Goal: Task Accomplishment & Management: Use online tool/utility

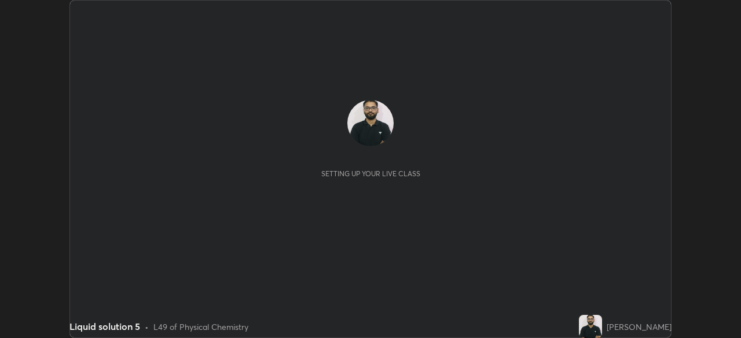
scroll to position [338, 740]
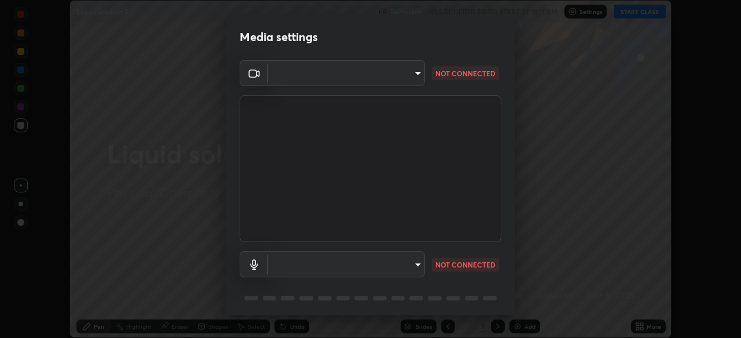
type input "c35a285883de36ed13854a1fbed0525b0d3f8b863e97d5e3b573df760e09333d"
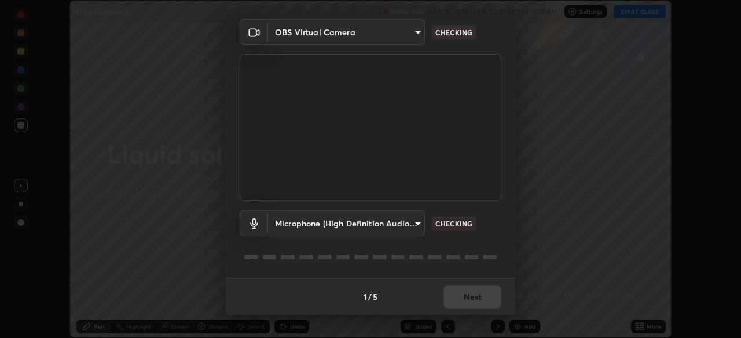
click at [414, 218] on body "Erase all Liquid solution 5 Recording WAS SCHEDULED TO START AT 11:11 AM Settin…" at bounding box center [370, 169] width 741 height 338
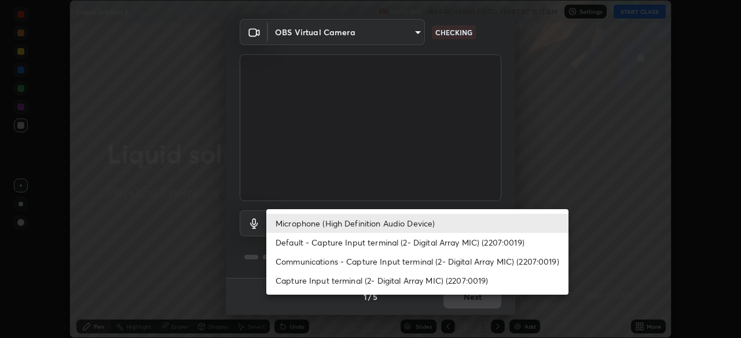
click at [403, 240] on li "Default - Capture Input terminal (2- Digital Array MIC) (2207:0019)" at bounding box center [417, 242] width 302 height 19
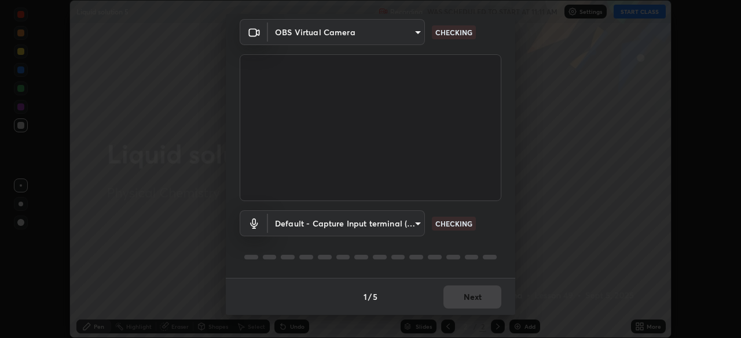
click at [400, 226] on body "Erase all Liquid solution 5 Recording WAS SCHEDULED TO START AT 11:11 AM Settin…" at bounding box center [370, 169] width 741 height 338
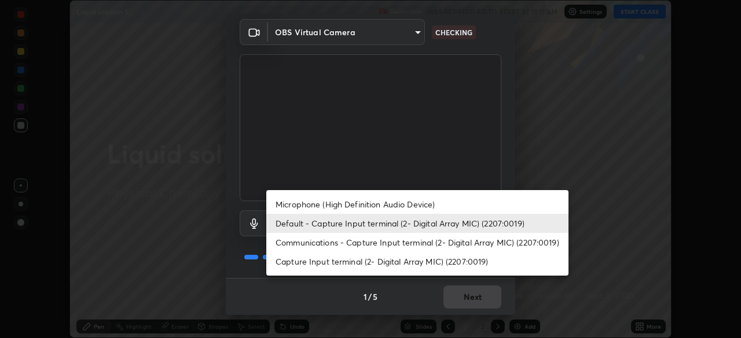
click at [396, 202] on li "Microphone (High Definition Audio Device)" at bounding box center [417, 204] width 302 height 19
type input "3d334ac0a462d559afaba984711ee6781e2bfd9c7b4003d7f15efc1d03da94cf"
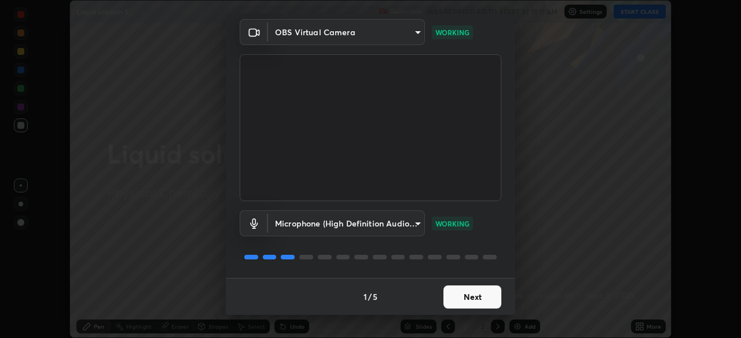
click at [473, 295] on button "Next" at bounding box center [472, 297] width 58 height 23
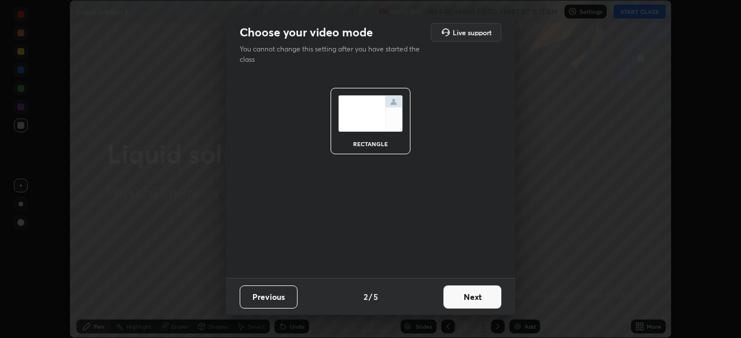
scroll to position [0, 0]
click at [472, 299] on button "Next" at bounding box center [472, 297] width 58 height 23
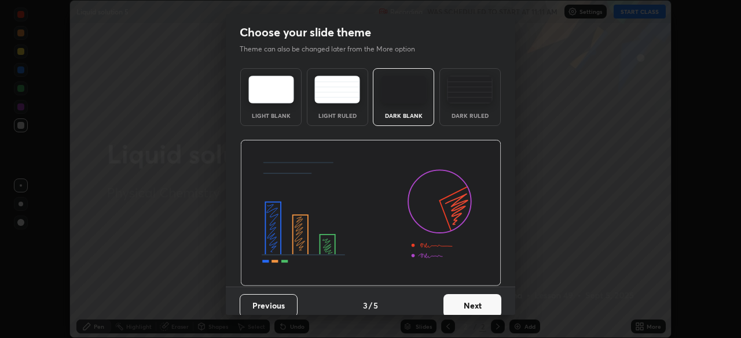
click at [472, 297] on button "Next" at bounding box center [472, 305] width 58 height 23
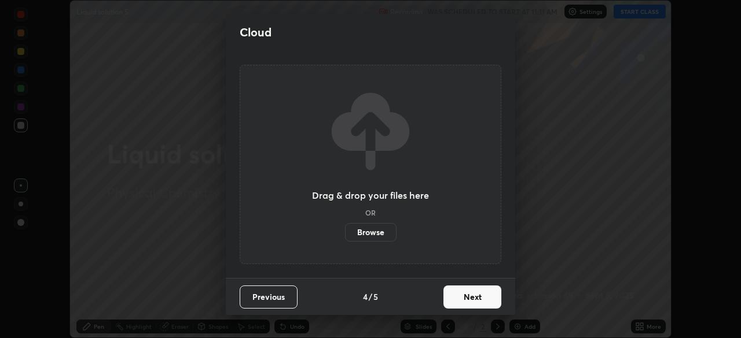
click at [473, 296] on button "Next" at bounding box center [472, 297] width 58 height 23
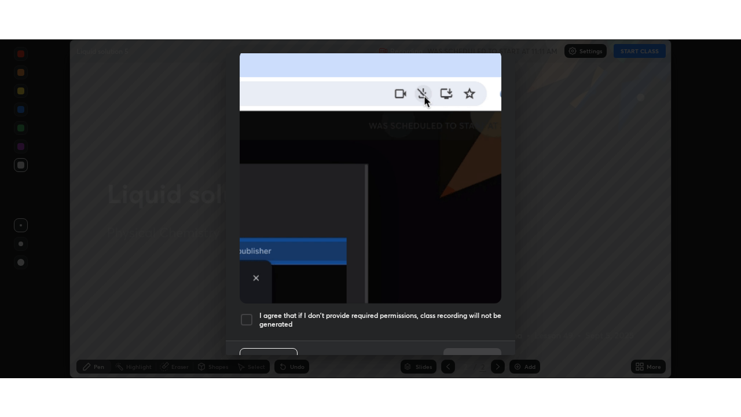
scroll to position [277, 0]
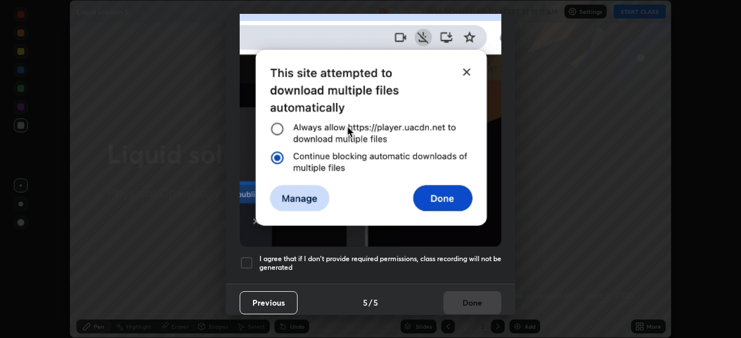
click at [465, 258] on h5 "I agree that if I don't provide required permissions, class recording will not …" at bounding box center [380, 264] width 242 height 18
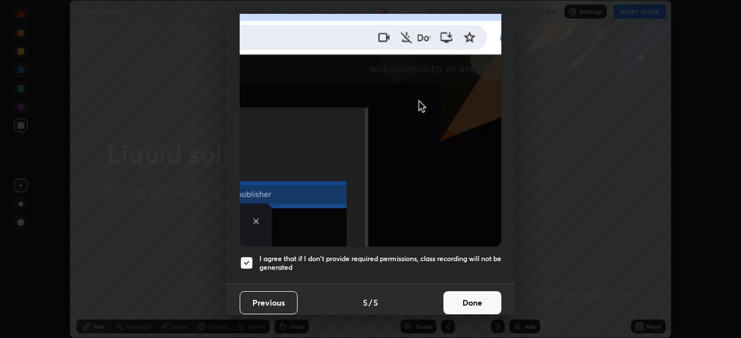
click at [459, 292] on button "Done" at bounding box center [472, 303] width 58 height 23
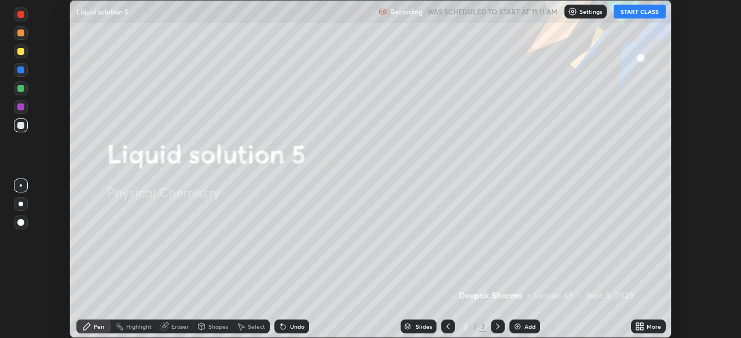
click at [655, 11] on button "START CLASS" at bounding box center [639, 12] width 52 height 14
click at [651, 321] on div "More" at bounding box center [648, 327] width 35 height 14
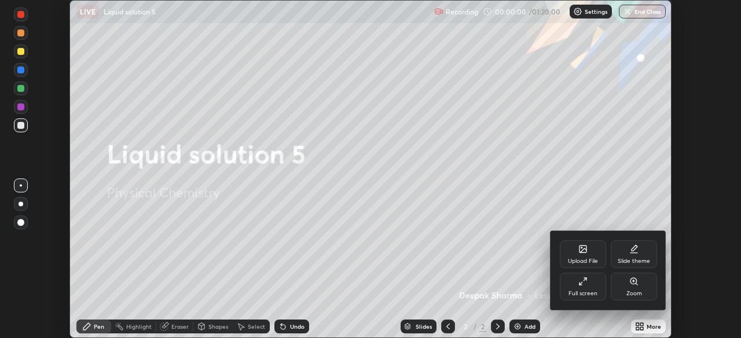
click at [591, 286] on div "Full screen" at bounding box center [582, 287] width 46 height 28
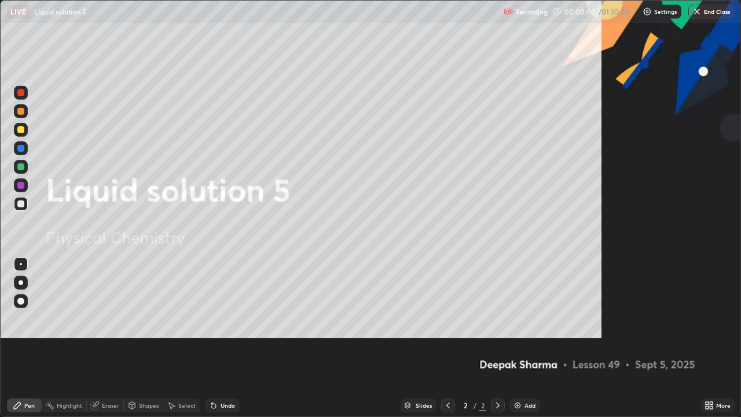
scroll to position [417, 741]
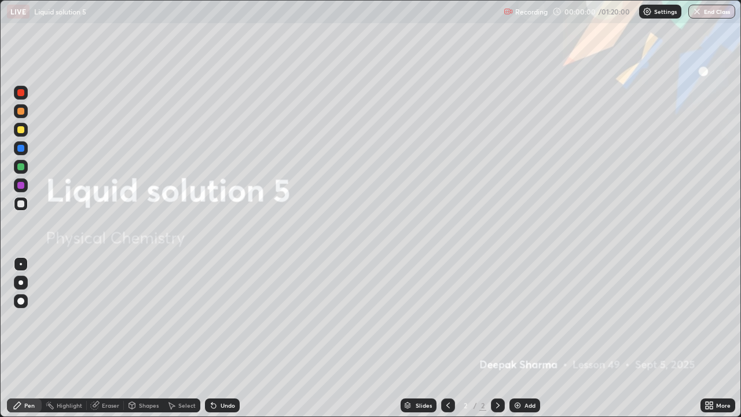
click at [522, 338] on div "Add" at bounding box center [524, 405] width 31 height 14
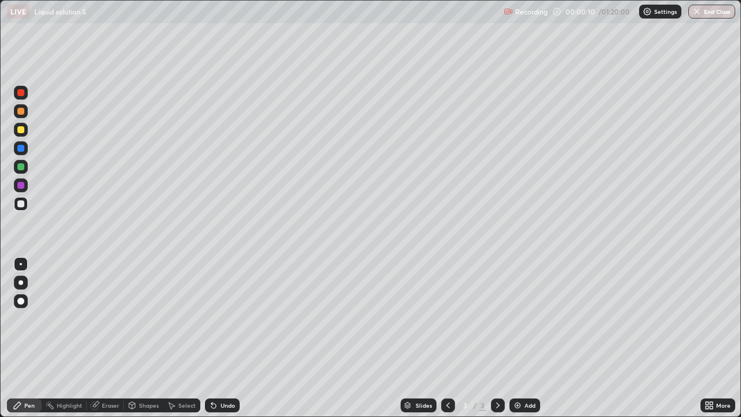
click at [145, 338] on div "Shapes" at bounding box center [149, 405] width 20 height 6
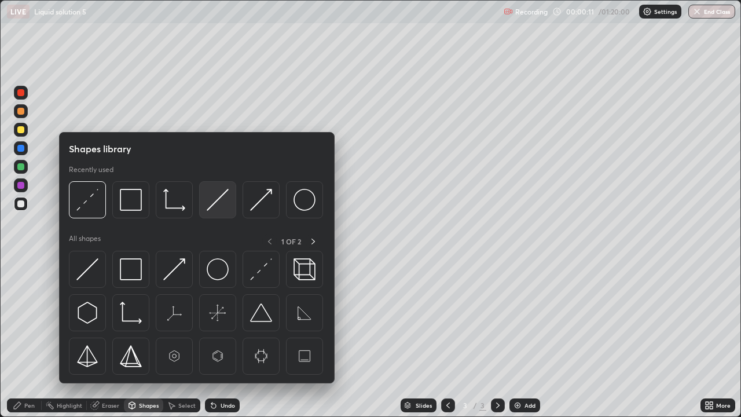
click at [222, 206] on img at bounding box center [218, 200] width 22 height 22
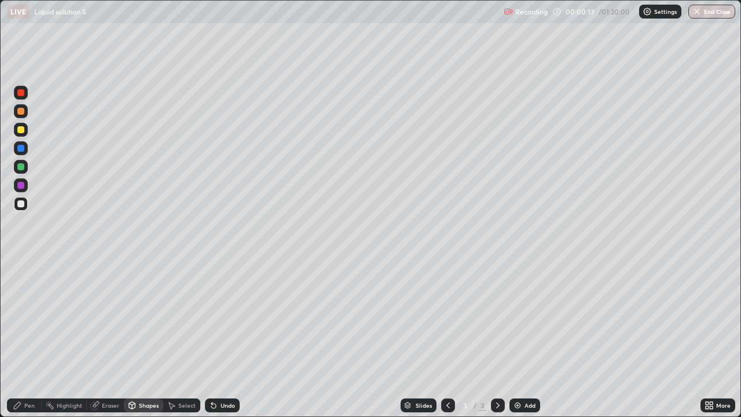
click at [23, 131] on div at bounding box center [20, 129] width 7 height 7
click at [224, 338] on div "Undo" at bounding box center [222, 405] width 35 height 14
click at [27, 338] on div "Pen" at bounding box center [29, 405] width 10 height 6
click at [26, 167] on div at bounding box center [21, 167] width 14 height 14
click at [31, 63] on div "Erase all" at bounding box center [21, 208] width 28 height 370
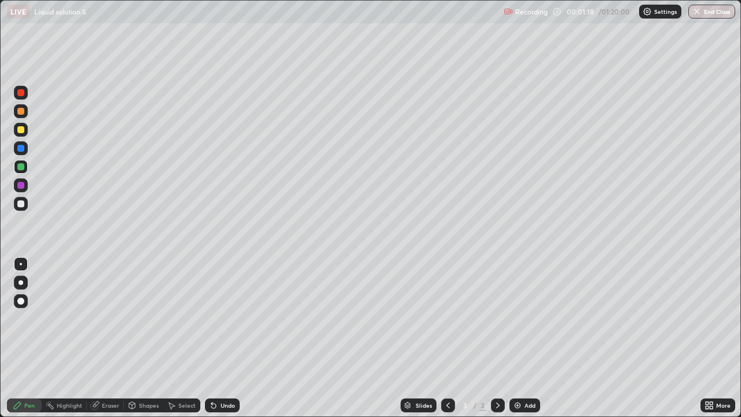
click at [29, 69] on div "Erase all" at bounding box center [21, 208] width 28 height 370
click at [220, 338] on div "Undo" at bounding box center [227, 405] width 14 height 6
click at [212, 338] on icon at bounding box center [213, 405] width 5 height 5
click at [25, 203] on div at bounding box center [21, 204] width 14 height 14
click at [216, 338] on icon at bounding box center [213, 404] width 9 height 9
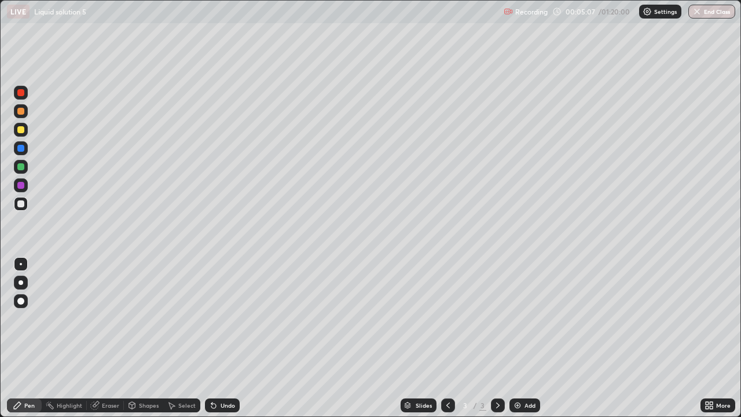
click at [214, 338] on icon at bounding box center [213, 404] width 9 height 9
click at [21, 185] on div at bounding box center [20, 185] width 7 height 7
click at [21, 111] on div at bounding box center [20, 111] width 7 height 7
click at [24, 202] on div at bounding box center [20, 203] width 7 height 7
click at [520, 338] on img at bounding box center [517, 404] width 9 height 9
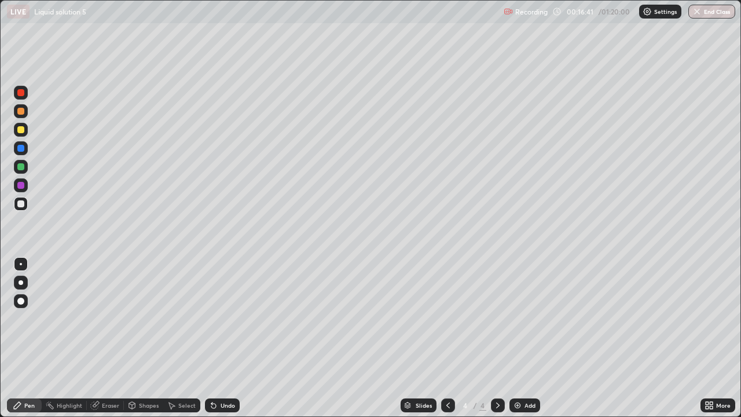
click at [24, 127] on div at bounding box center [20, 129] width 7 height 7
click at [27, 147] on div at bounding box center [21, 148] width 14 height 14
click at [21, 130] on div at bounding box center [20, 129] width 7 height 7
click at [20, 112] on div at bounding box center [20, 111] width 7 height 7
click at [21, 148] on div at bounding box center [20, 148] width 7 height 7
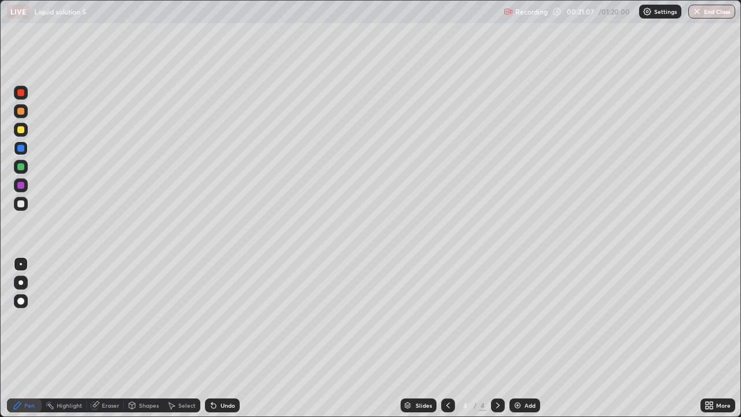
click at [25, 200] on div at bounding box center [21, 204] width 14 height 14
click at [447, 338] on icon at bounding box center [447, 404] width 9 height 9
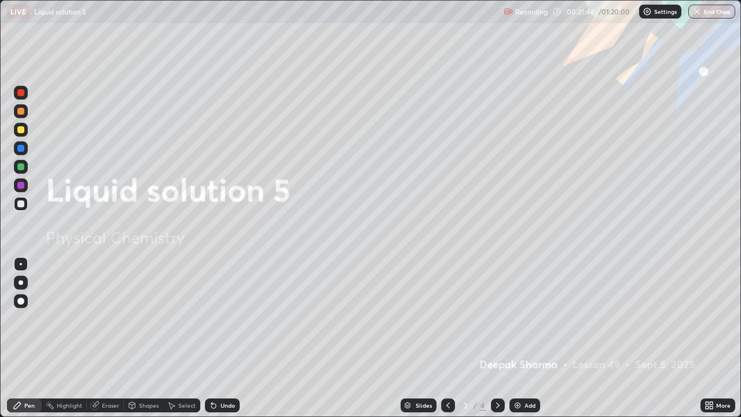
click at [498, 338] on icon at bounding box center [497, 404] width 9 height 9
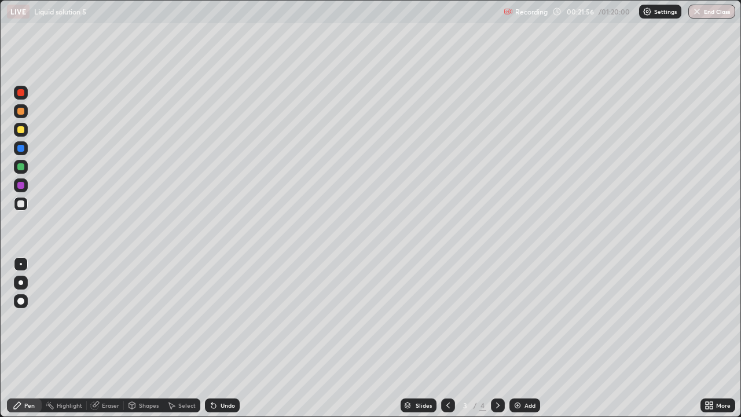
click at [496, 338] on icon at bounding box center [497, 404] width 9 height 9
click at [25, 148] on div at bounding box center [21, 148] width 14 height 14
click at [21, 205] on div at bounding box center [20, 203] width 7 height 7
click at [520, 338] on img at bounding box center [517, 404] width 9 height 9
click at [138, 338] on div "Shapes" at bounding box center [143, 405] width 39 height 14
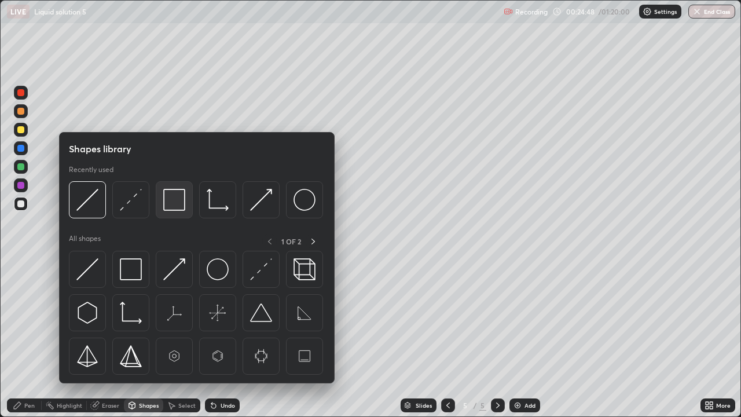
click at [174, 196] on img at bounding box center [174, 200] width 22 height 22
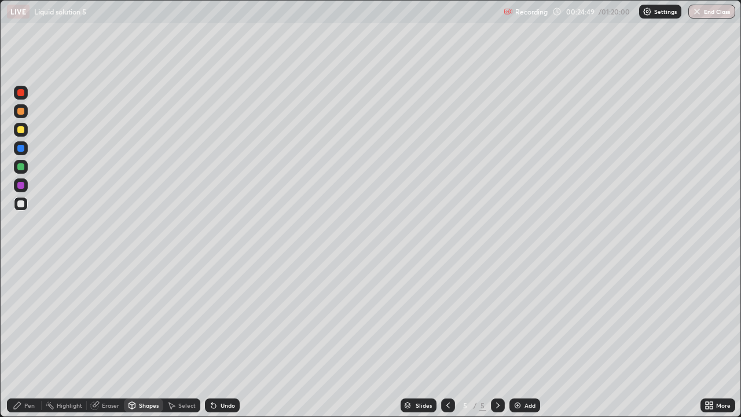
click at [25, 128] on div at bounding box center [21, 130] width 14 height 14
click at [102, 338] on div "Eraser" at bounding box center [110, 405] width 17 height 6
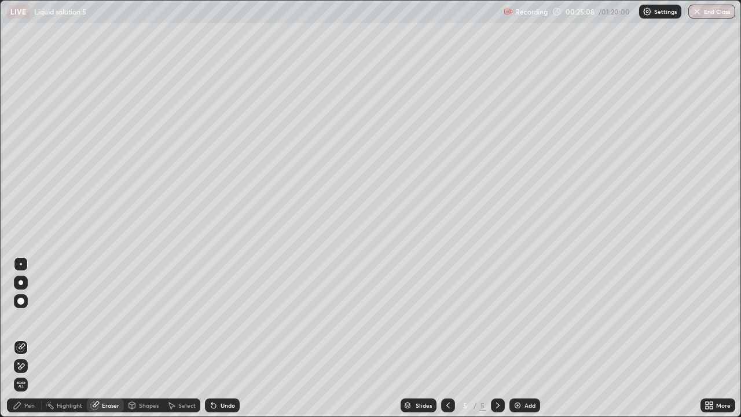
click at [29, 338] on div "Pen" at bounding box center [29, 405] width 10 height 6
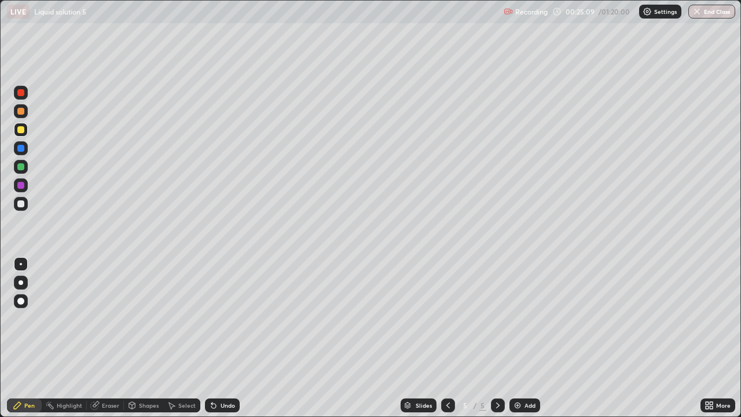
click at [23, 167] on div at bounding box center [20, 166] width 7 height 7
click at [21, 127] on div at bounding box center [20, 129] width 7 height 7
click at [23, 164] on div at bounding box center [20, 166] width 7 height 7
click at [174, 338] on div "Select" at bounding box center [181, 405] width 37 height 14
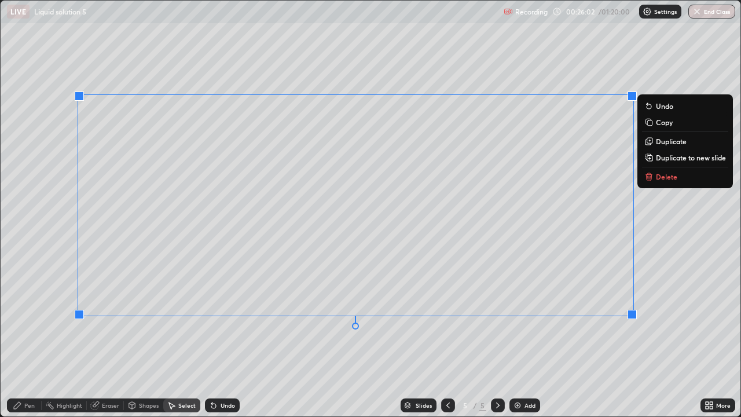
click at [673, 123] on button "Copy" at bounding box center [685, 122] width 86 height 14
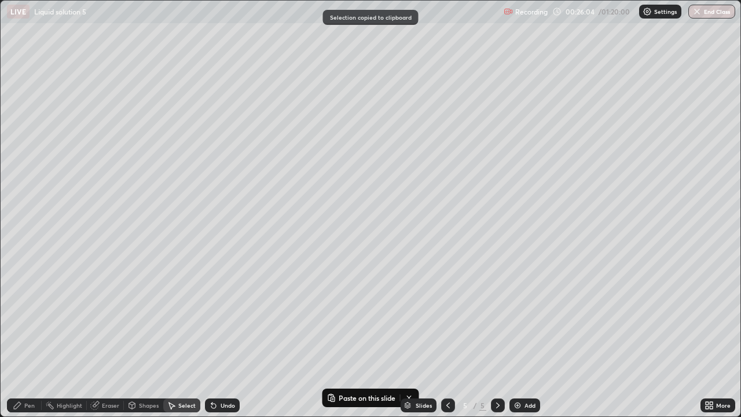
click at [520, 338] on div "Add" at bounding box center [524, 405] width 31 height 14
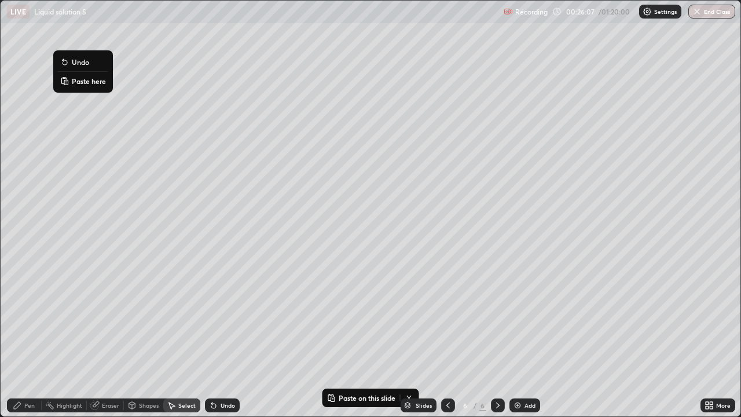
click at [75, 80] on p "Paste here" at bounding box center [89, 80] width 34 height 9
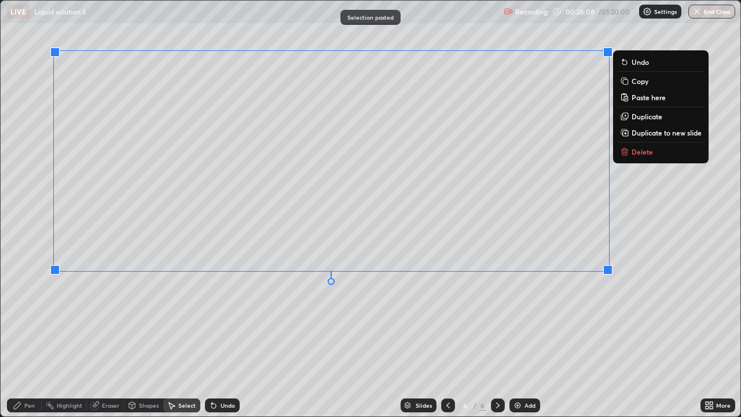
click at [38, 109] on div "0 ° Undo Copy Paste here Duplicate Duplicate to new slide Delete" at bounding box center [370, 208] width 739 height 415
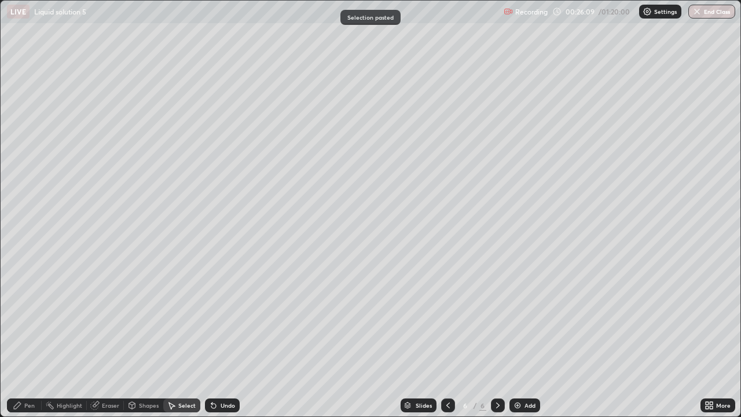
click at [222, 338] on div "Undo" at bounding box center [227, 405] width 14 height 6
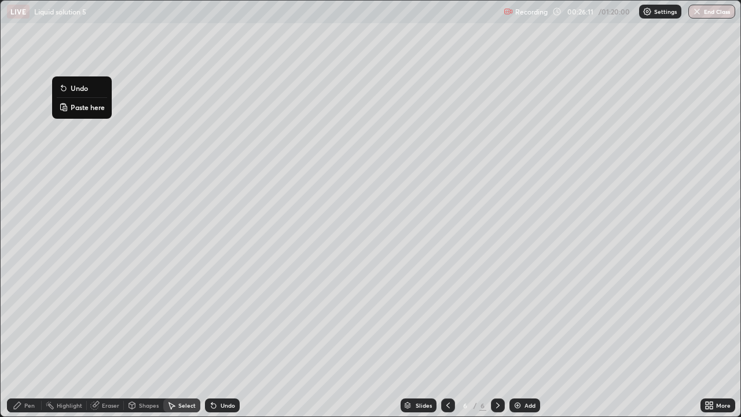
click at [78, 107] on p "Paste here" at bounding box center [88, 106] width 34 height 9
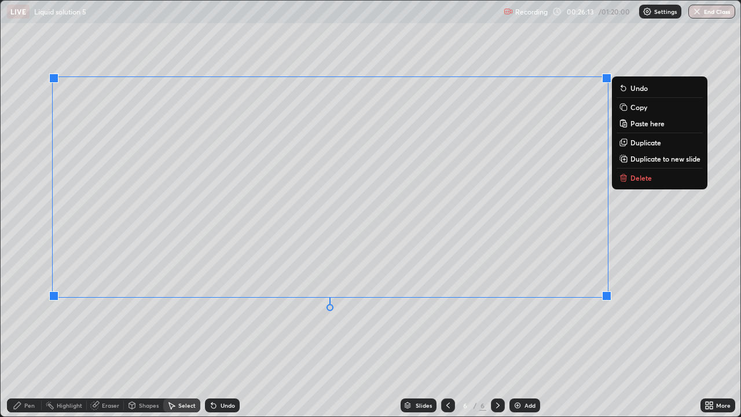
click at [207, 338] on div "0 ° Undo Copy Paste here Duplicate Duplicate to new slide Delete" at bounding box center [370, 208] width 739 height 415
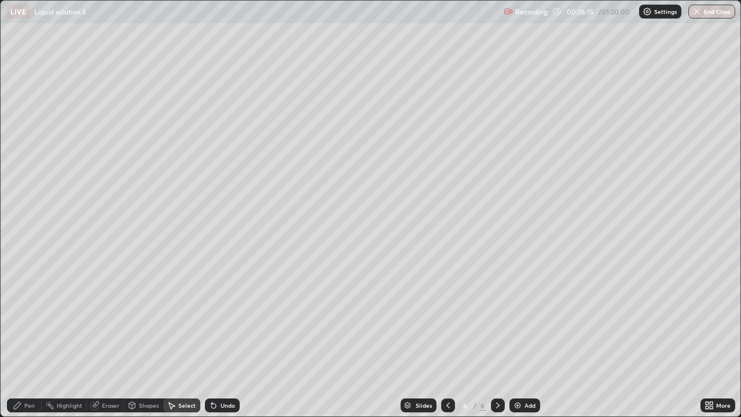
click at [445, 338] on icon at bounding box center [447, 404] width 9 height 9
click at [24, 338] on div "Pen" at bounding box center [24, 405] width 35 height 14
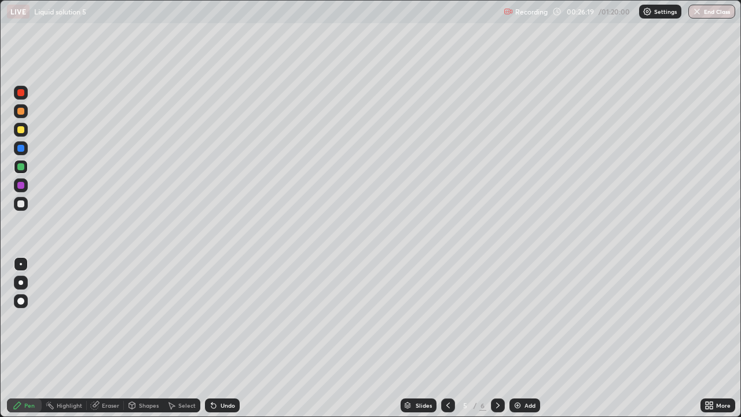
click at [27, 126] on div at bounding box center [21, 130] width 14 height 14
click at [491, 338] on div at bounding box center [498, 405] width 14 height 14
click at [446, 338] on icon at bounding box center [447, 405] width 3 height 6
click at [495, 338] on icon at bounding box center [497, 404] width 9 height 9
click at [446, 338] on icon at bounding box center [447, 405] width 3 height 6
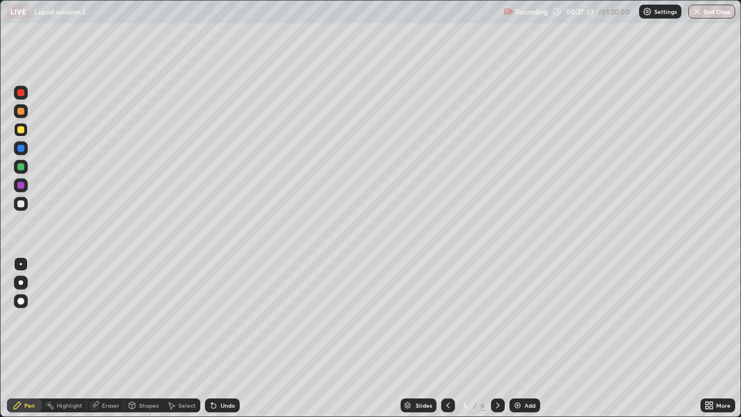
click at [496, 338] on icon at bounding box center [497, 404] width 9 height 9
click at [452, 338] on div at bounding box center [448, 405] width 14 height 14
click at [21, 188] on div at bounding box center [20, 185] width 7 height 7
click at [498, 338] on icon at bounding box center [497, 404] width 9 height 9
click at [448, 338] on icon at bounding box center [447, 404] width 9 height 9
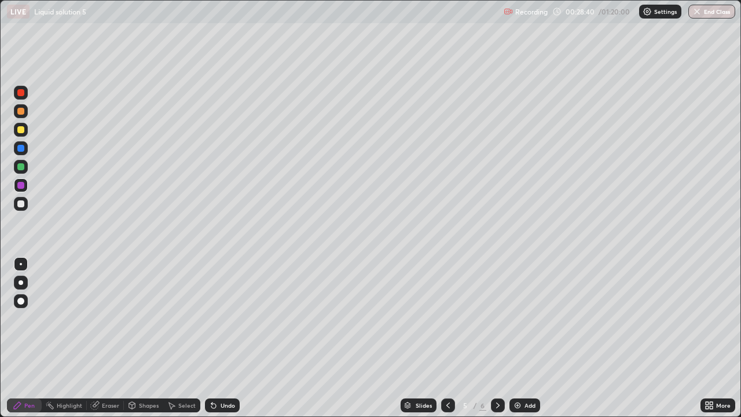
click at [497, 338] on icon at bounding box center [497, 405] width 3 height 6
click at [447, 338] on icon at bounding box center [447, 404] width 9 height 9
click at [452, 338] on div at bounding box center [448, 405] width 14 height 14
click at [521, 338] on div "Add" at bounding box center [524, 405] width 31 height 14
click at [21, 202] on div at bounding box center [20, 203] width 7 height 7
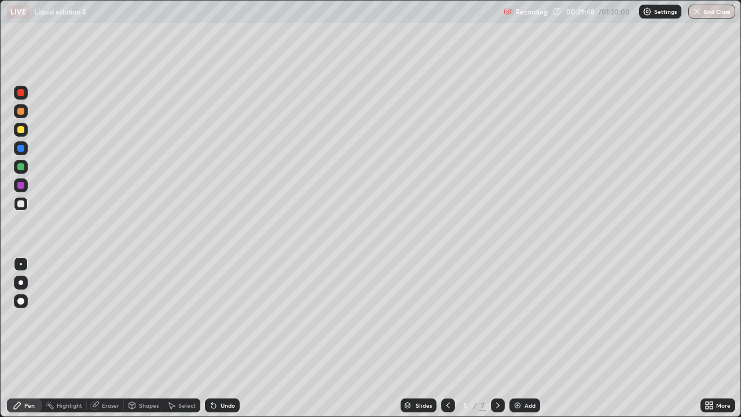
click at [23, 168] on div at bounding box center [20, 166] width 7 height 7
click at [496, 338] on icon at bounding box center [497, 405] width 3 height 6
click at [222, 338] on div "Undo" at bounding box center [227, 405] width 14 height 6
click at [23, 185] on div at bounding box center [20, 185] width 7 height 7
click at [447, 338] on icon at bounding box center [447, 404] width 9 height 9
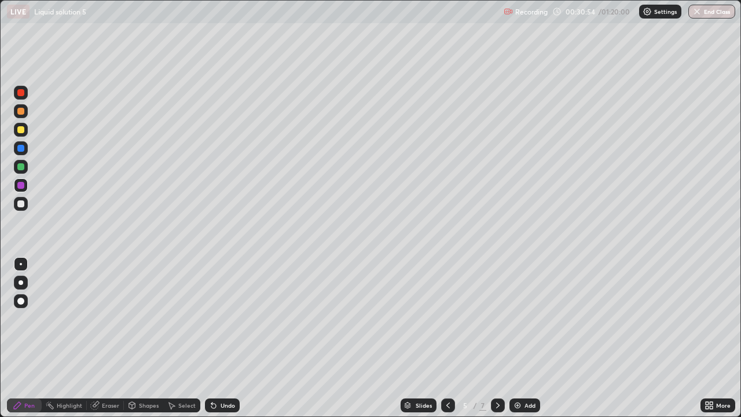
click at [493, 338] on div at bounding box center [498, 405] width 14 height 14
click at [495, 338] on icon at bounding box center [497, 404] width 9 height 9
click at [447, 338] on icon at bounding box center [447, 404] width 9 height 9
click at [445, 338] on icon at bounding box center [447, 404] width 9 height 9
click at [20, 127] on div at bounding box center [20, 129] width 7 height 7
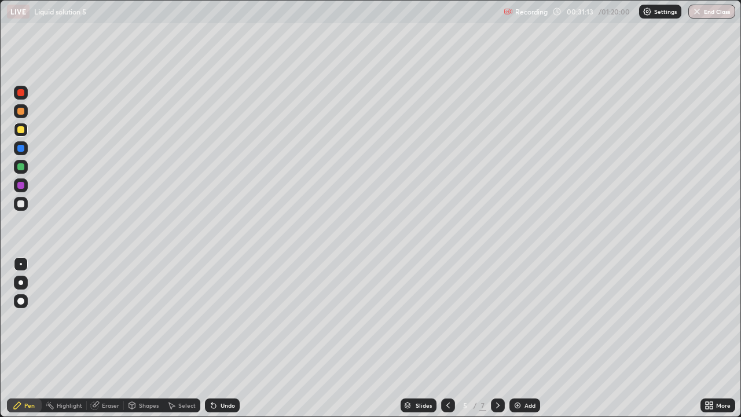
click at [21, 165] on div at bounding box center [20, 166] width 7 height 7
click at [22, 201] on div at bounding box center [20, 203] width 7 height 7
click at [447, 338] on icon at bounding box center [447, 404] width 9 height 9
click at [496, 338] on icon at bounding box center [497, 404] width 9 height 9
click at [491, 338] on div at bounding box center [498, 405] width 14 height 14
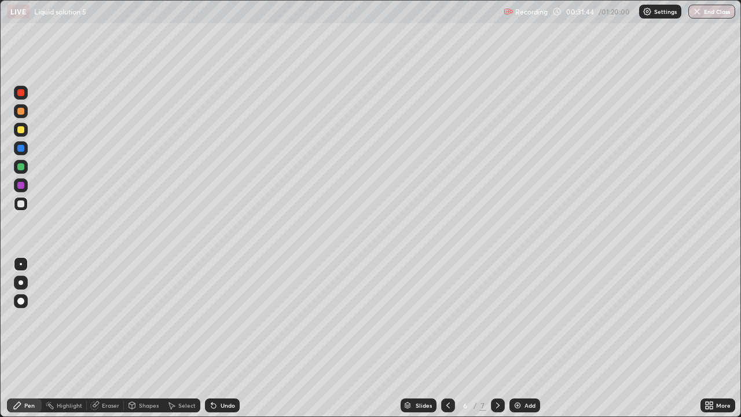
click at [142, 338] on div "Shapes" at bounding box center [149, 405] width 20 height 6
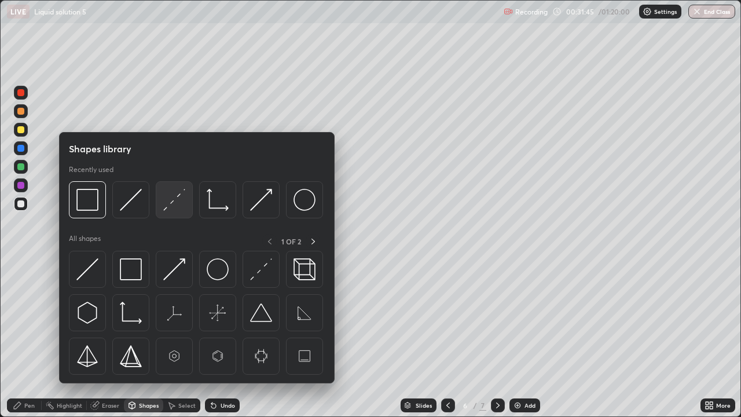
click at [180, 194] on img at bounding box center [174, 200] width 22 height 22
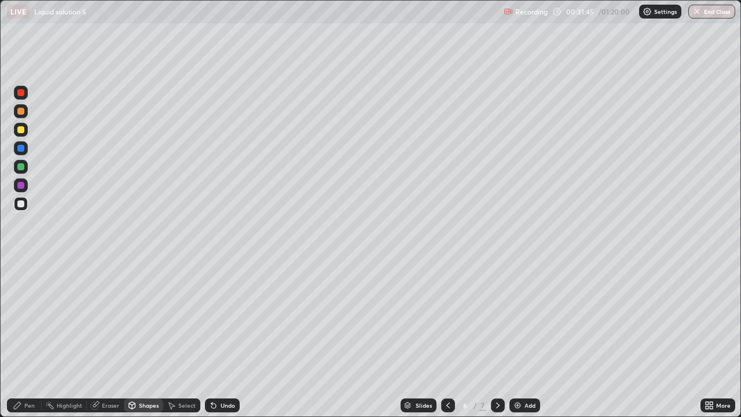
click at [23, 185] on div at bounding box center [20, 185] width 7 height 7
click at [28, 338] on div "Pen" at bounding box center [29, 405] width 10 height 6
click at [21, 204] on div at bounding box center [20, 203] width 7 height 7
click at [448, 338] on icon at bounding box center [447, 404] width 9 height 9
click at [495, 338] on icon at bounding box center [497, 404] width 9 height 9
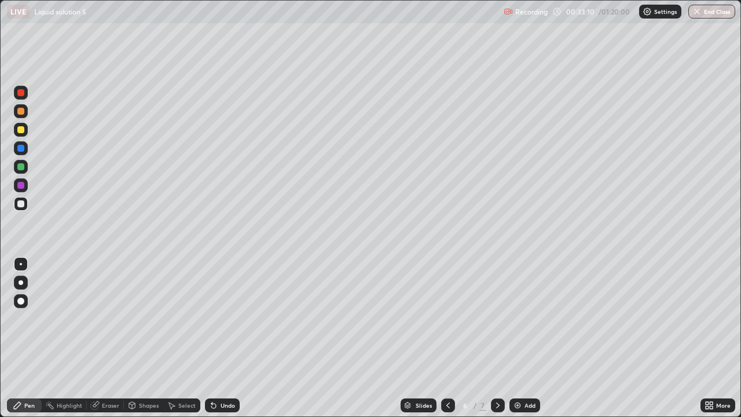
click at [224, 338] on div "Undo" at bounding box center [227, 405] width 14 height 6
click at [144, 338] on div "Shapes" at bounding box center [149, 405] width 20 height 6
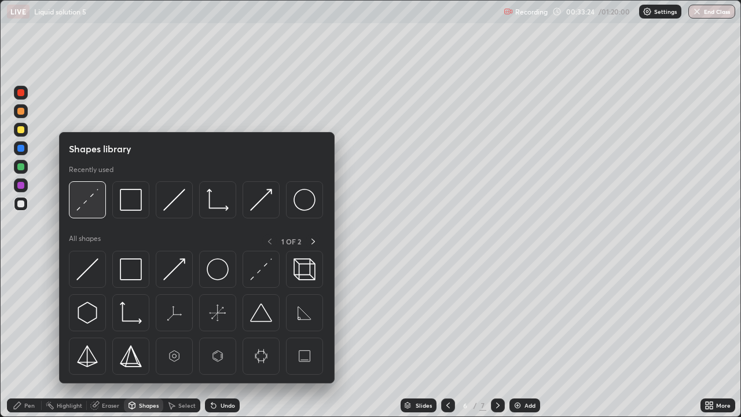
click at [90, 197] on img at bounding box center [87, 200] width 22 height 22
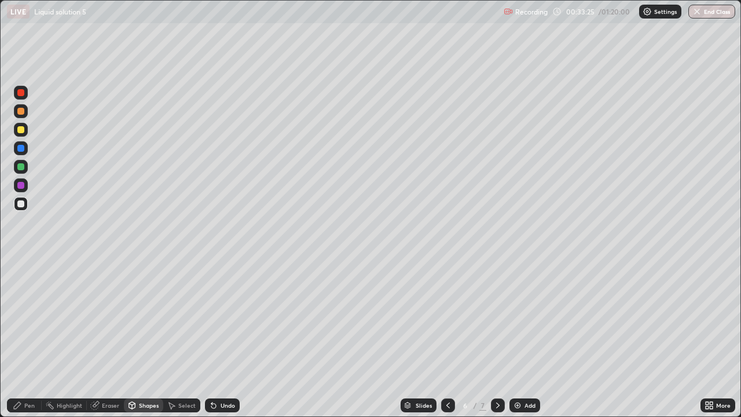
click at [27, 183] on div at bounding box center [21, 185] width 14 height 14
click at [29, 338] on div "Pen" at bounding box center [29, 405] width 10 height 6
click at [25, 204] on div at bounding box center [21, 204] width 14 height 14
click at [146, 338] on div "Shapes" at bounding box center [149, 405] width 20 height 6
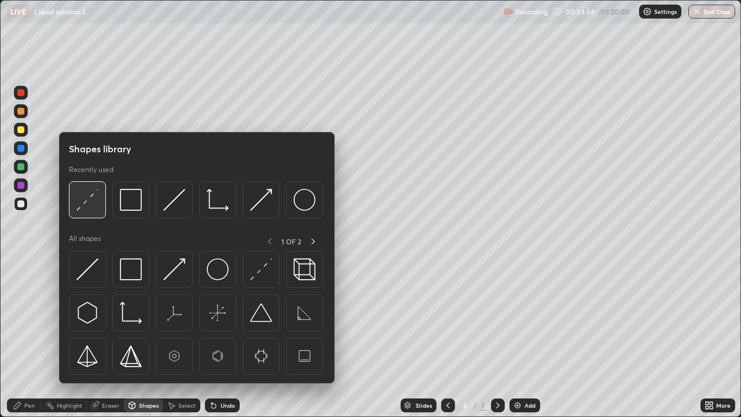
click at [90, 194] on img at bounding box center [87, 200] width 22 height 22
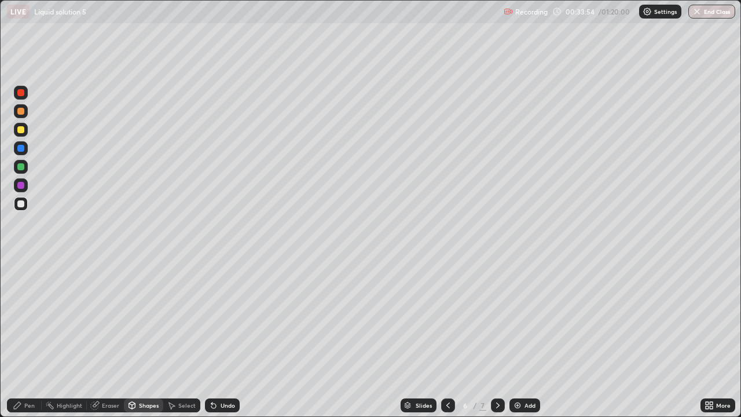
click at [23, 146] on div at bounding box center [20, 148] width 7 height 7
click at [27, 338] on div "Pen" at bounding box center [29, 405] width 10 height 6
click at [146, 338] on div "Shapes" at bounding box center [149, 405] width 20 height 6
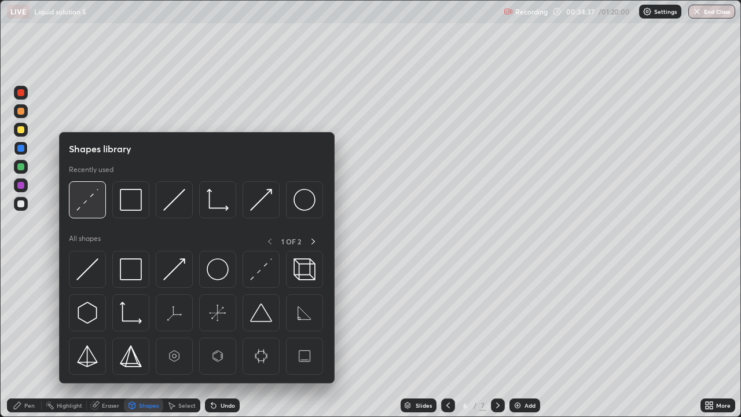
click at [86, 200] on img at bounding box center [87, 200] width 22 height 22
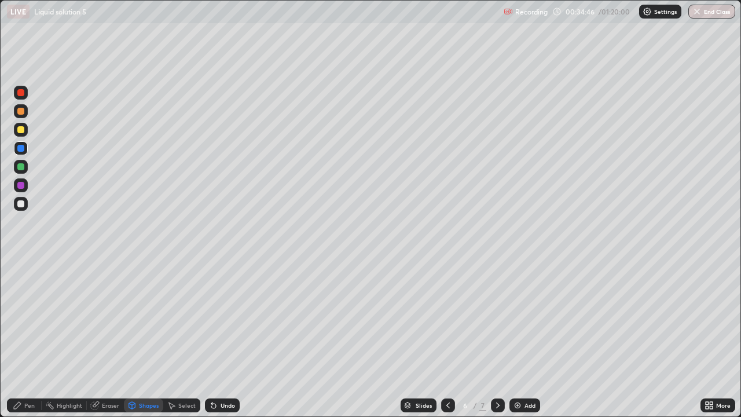
click at [30, 338] on div "Pen" at bounding box center [29, 405] width 10 height 6
click at [496, 338] on icon at bounding box center [497, 404] width 9 height 9
click at [20, 130] on div at bounding box center [20, 129] width 7 height 7
click at [225, 338] on div "Undo" at bounding box center [227, 405] width 14 height 6
click at [221, 338] on div "Undo" at bounding box center [227, 405] width 14 height 6
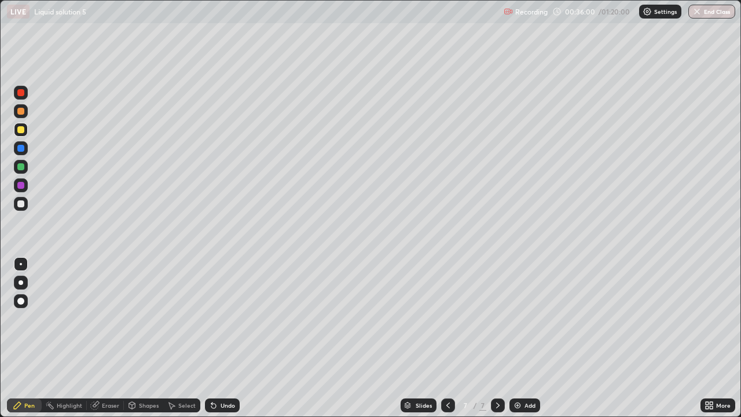
click at [22, 206] on div at bounding box center [20, 203] width 7 height 7
click at [142, 338] on div "Shapes" at bounding box center [149, 405] width 20 height 6
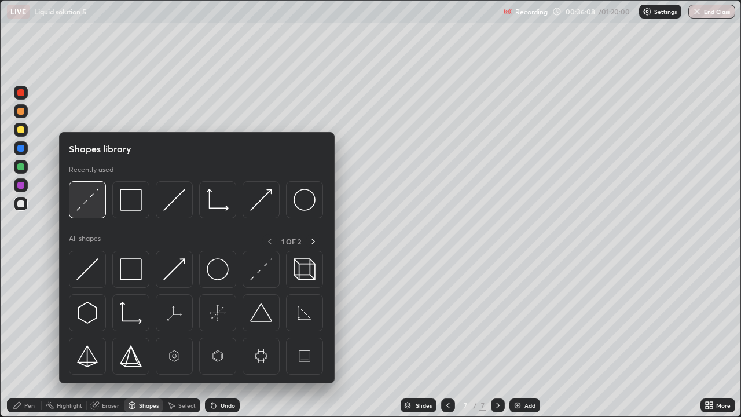
click at [83, 200] on img at bounding box center [87, 200] width 22 height 22
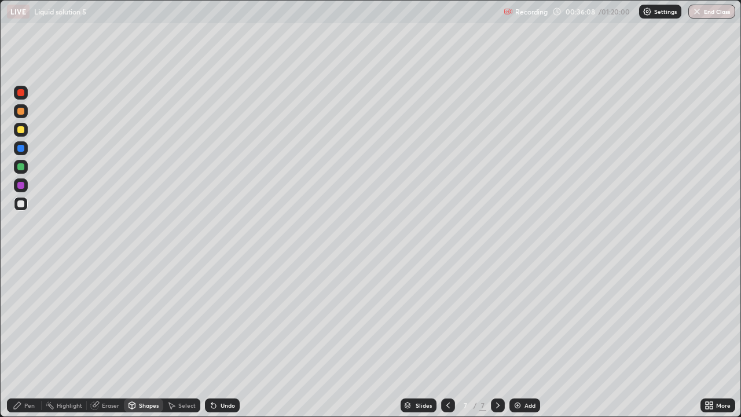
click at [21, 183] on div at bounding box center [20, 185] width 7 height 7
click at [25, 338] on div "Pen" at bounding box center [29, 405] width 10 height 6
click at [27, 206] on div at bounding box center [21, 204] width 14 height 14
click at [141, 338] on div "Shapes" at bounding box center [149, 405] width 20 height 6
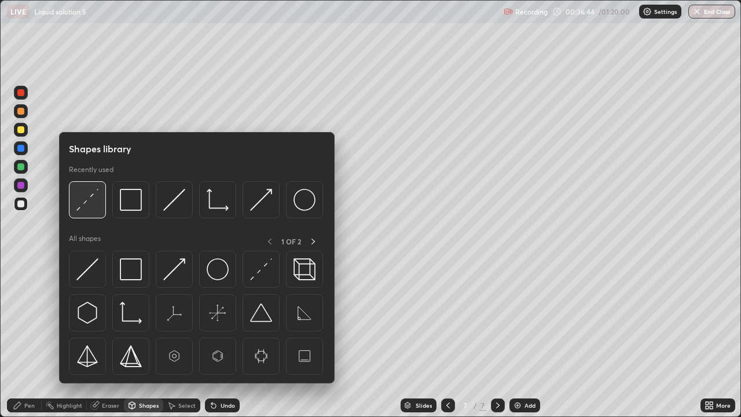
click at [88, 195] on img at bounding box center [87, 200] width 22 height 22
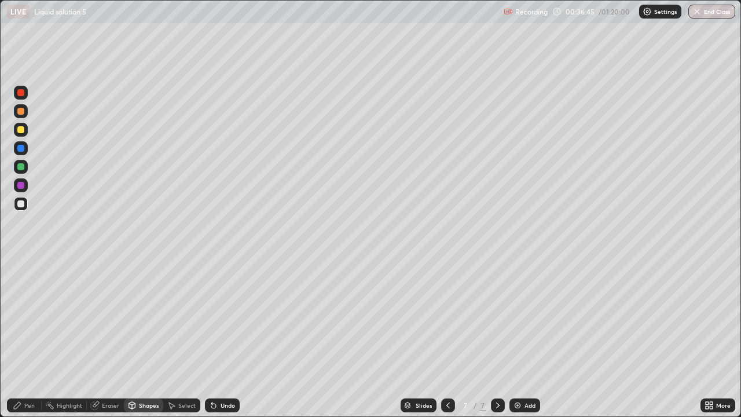
click at [23, 185] on div at bounding box center [20, 185] width 7 height 7
click at [27, 338] on div "Pen" at bounding box center [24, 405] width 35 height 14
click at [26, 200] on div at bounding box center [21, 204] width 14 height 14
click at [146, 338] on div "Shapes" at bounding box center [149, 405] width 20 height 6
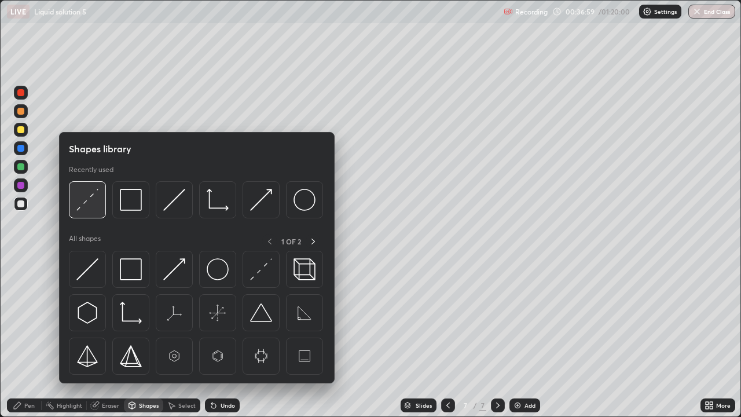
click at [94, 199] on img at bounding box center [87, 200] width 22 height 22
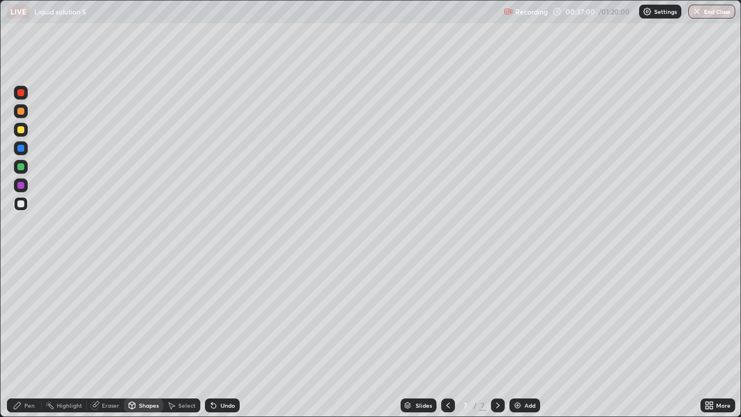
click at [15, 149] on div at bounding box center [21, 148] width 14 height 14
click at [447, 338] on icon at bounding box center [447, 404] width 9 height 9
click at [501, 338] on div at bounding box center [498, 405] width 14 height 14
click at [450, 338] on div at bounding box center [448, 405] width 14 height 14
click at [447, 338] on icon at bounding box center [447, 404] width 9 height 9
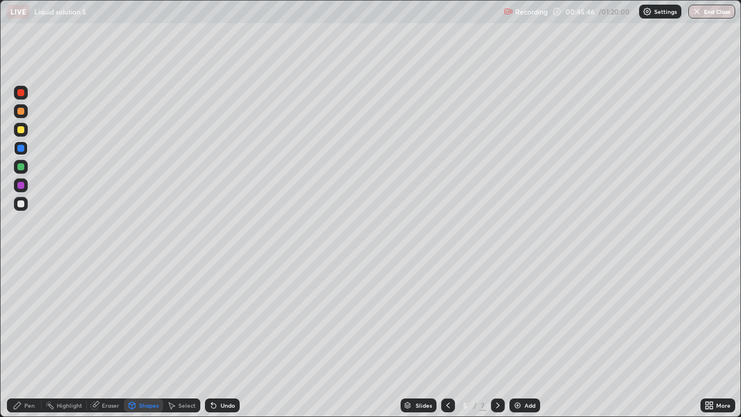
click at [220, 338] on div "Undo" at bounding box center [227, 405] width 14 height 6
click at [211, 338] on icon at bounding box center [213, 405] width 5 height 5
click at [30, 338] on div "Pen" at bounding box center [29, 405] width 10 height 6
click at [495, 338] on icon at bounding box center [497, 404] width 9 height 9
click at [496, 338] on icon at bounding box center [497, 404] width 9 height 9
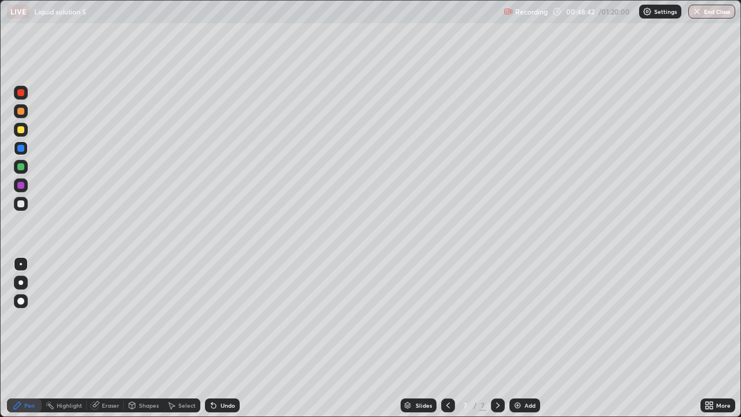
click at [444, 338] on icon at bounding box center [447, 404] width 9 height 9
click at [447, 338] on div at bounding box center [448, 405] width 14 height 14
click at [531, 338] on div "Add" at bounding box center [529, 405] width 11 height 6
click at [137, 338] on div "Shapes" at bounding box center [143, 405] width 39 height 14
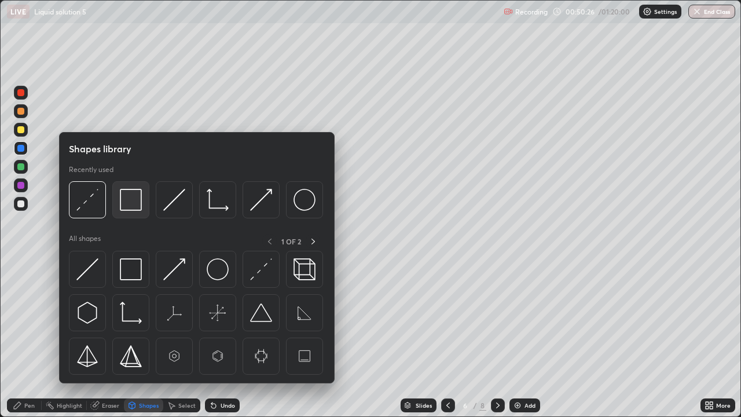
click at [127, 196] on img at bounding box center [131, 200] width 22 height 22
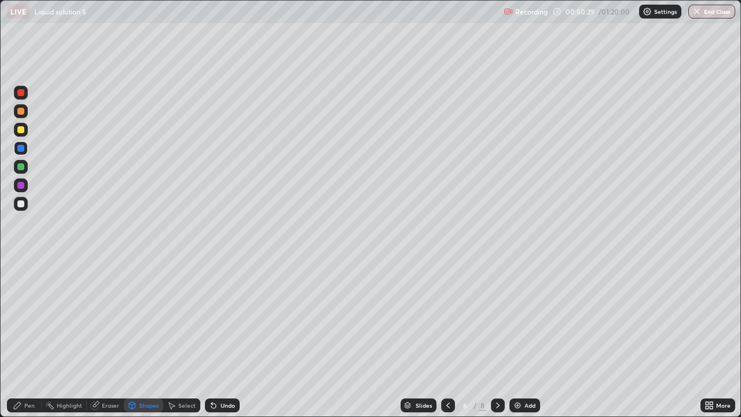
click at [23, 127] on div at bounding box center [20, 129] width 7 height 7
click at [106, 338] on div "Eraser" at bounding box center [110, 405] width 17 height 6
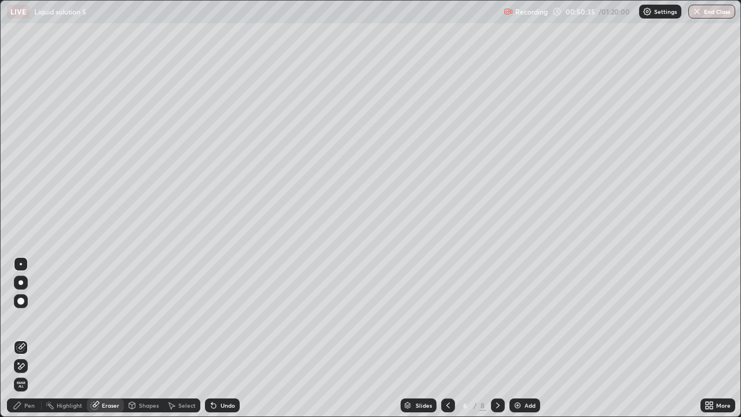
click at [22, 338] on icon at bounding box center [17, 404] width 9 height 9
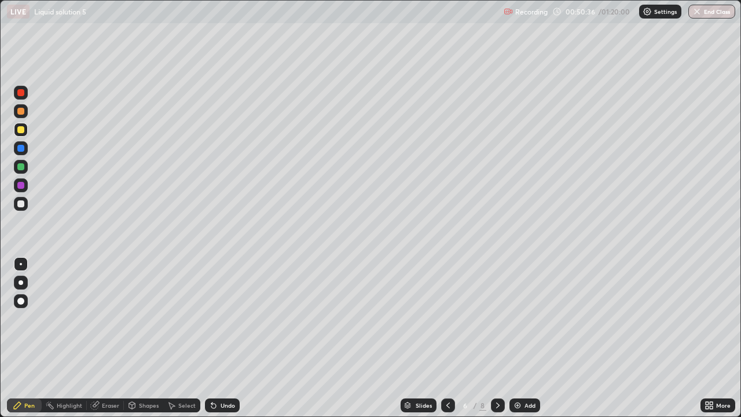
click at [25, 148] on div at bounding box center [21, 148] width 14 height 14
click at [27, 111] on div at bounding box center [21, 111] width 14 height 14
click at [26, 128] on div at bounding box center [21, 130] width 14 height 14
click at [211, 338] on icon at bounding box center [213, 405] width 5 height 5
click at [21, 167] on div at bounding box center [20, 166] width 7 height 7
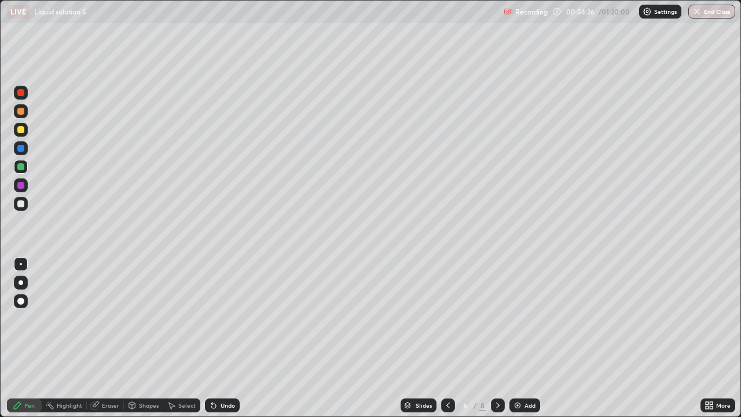
click at [137, 338] on div "Shapes" at bounding box center [143, 405] width 39 height 14
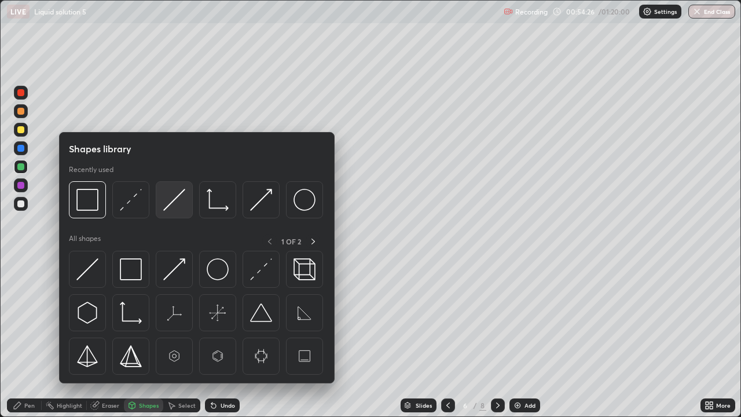
click at [165, 196] on img at bounding box center [174, 200] width 22 height 22
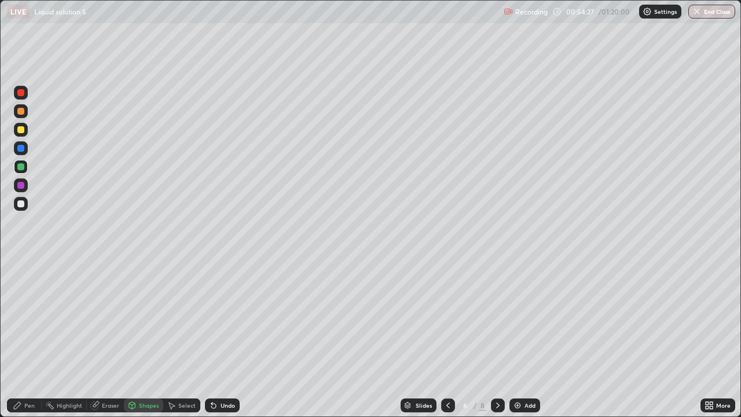
click at [21, 129] on div at bounding box center [20, 129] width 7 height 7
click at [28, 338] on div "Pen" at bounding box center [29, 405] width 10 height 6
click at [21, 167] on div at bounding box center [20, 166] width 7 height 7
click at [21, 204] on div at bounding box center [20, 203] width 7 height 7
click at [142, 338] on div "Shapes" at bounding box center [143, 405] width 39 height 14
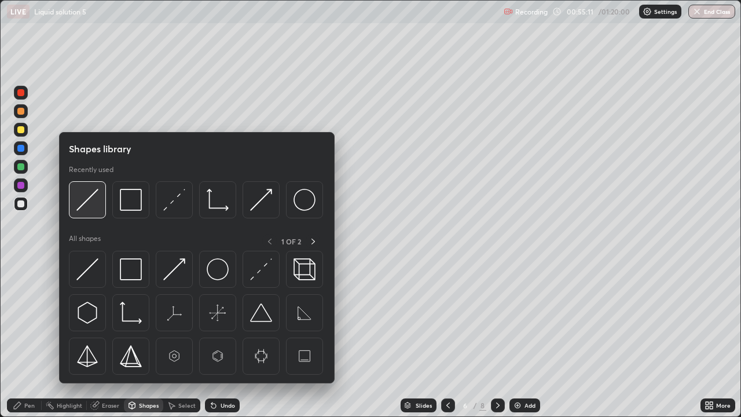
click at [94, 192] on img at bounding box center [87, 200] width 22 height 22
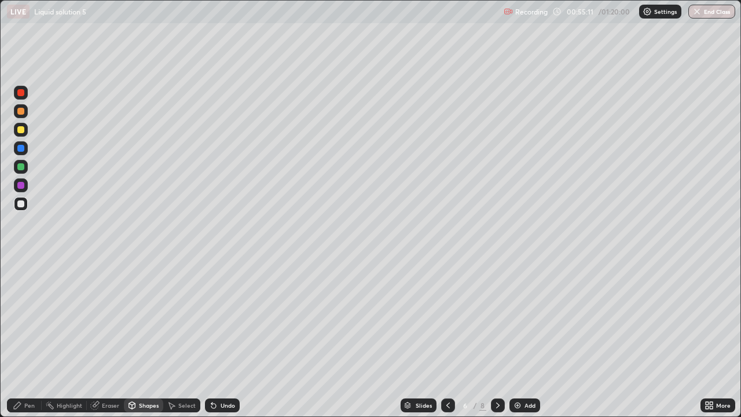
click at [21, 130] on div at bounding box center [20, 129] width 7 height 7
click at [226, 338] on div "Undo" at bounding box center [222, 405] width 35 height 14
click at [29, 338] on div "Pen" at bounding box center [29, 405] width 10 height 6
click at [25, 146] on div at bounding box center [21, 148] width 14 height 14
click at [23, 108] on div at bounding box center [20, 111] width 7 height 7
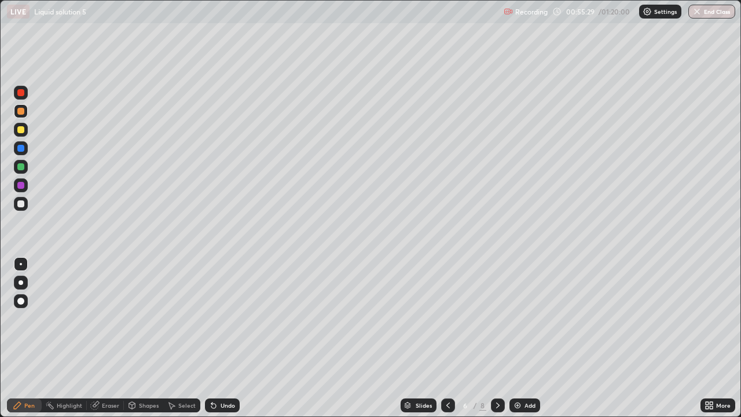
click at [21, 167] on div at bounding box center [20, 166] width 7 height 7
click at [27, 112] on div at bounding box center [21, 111] width 14 height 14
click at [25, 166] on div at bounding box center [21, 167] width 14 height 14
click at [21, 204] on div at bounding box center [20, 203] width 7 height 7
click at [104, 338] on div "Eraser" at bounding box center [110, 405] width 17 height 6
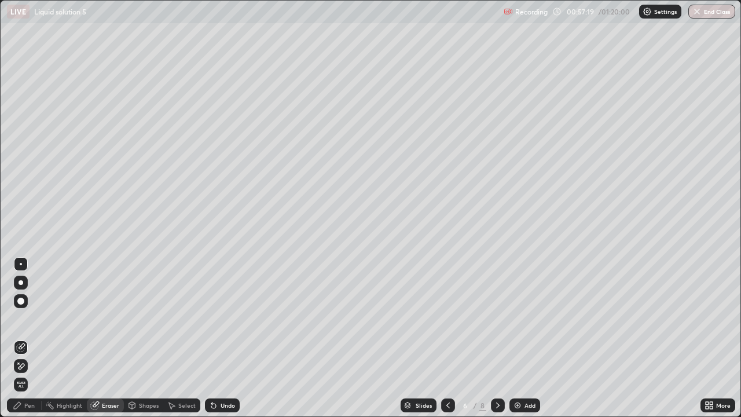
click at [26, 338] on div "Pen" at bounding box center [29, 405] width 10 height 6
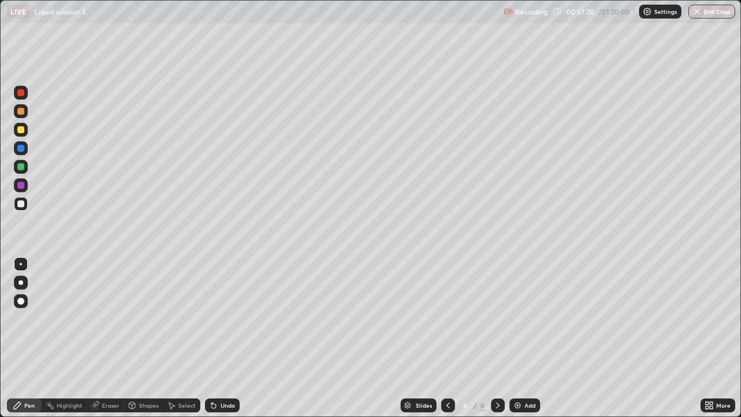
click at [22, 161] on div at bounding box center [21, 167] width 14 height 14
click at [146, 338] on div "Shapes" at bounding box center [149, 405] width 20 height 6
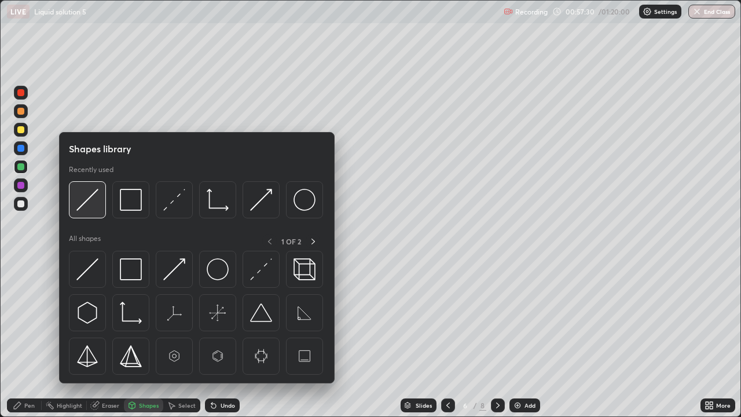
click at [84, 189] on img at bounding box center [87, 200] width 22 height 22
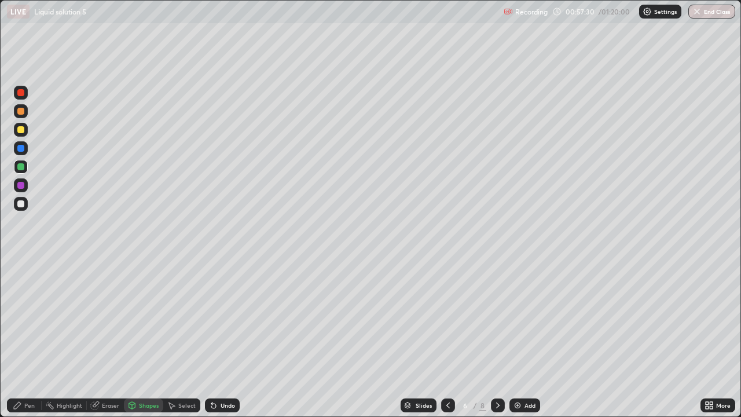
click at [21, 127] on div at bounding box center [20, 129] width 7 height 7
click at [24, 338] on div "Pen" at bounding box center [24, 405] width 35 height 14
click at [26, 167] on div at bounding box center [21, 167] width 14 height 14
click at [528, 338] on div "Add" at bounding box center [529, 405] width 11 height 6
click at [27, 126] on div at bounding box center [21, 130] width 14 height 14
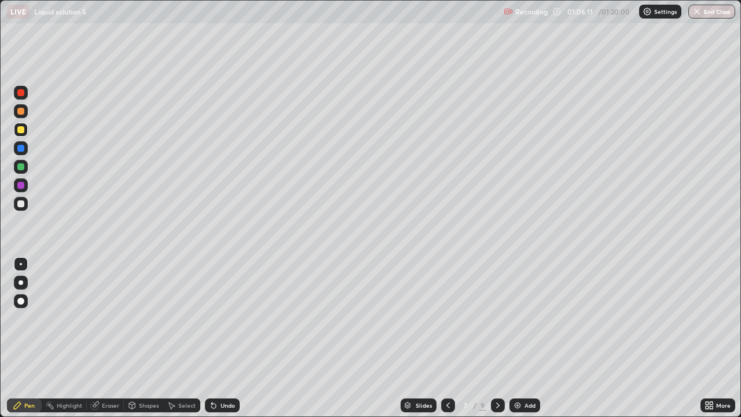
click at [25, 163] on div at bounding box center [21, 167] width 14 height 14
click at [25, 202] on div at bounding box center [21, 204] width 14 height 14
click at [450, 338] on div at bounding box center [448, 405] width 14 height 14
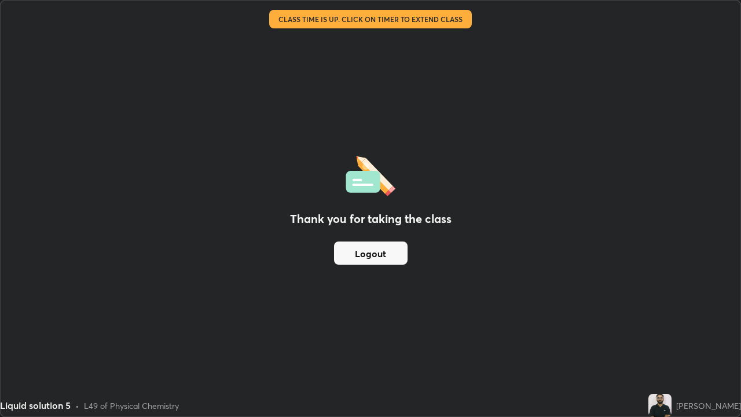
click at [380, 251] on button "Logout" at bounding box center [370, 252] width 73 height 23
